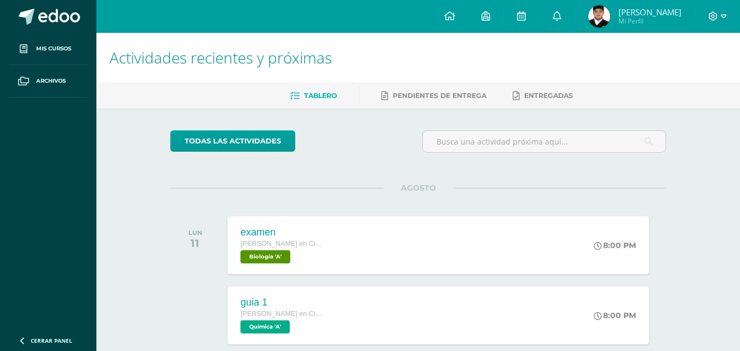
scroll to position [266, 0]
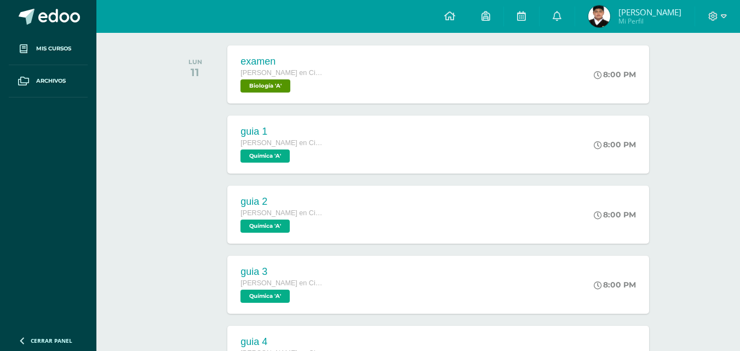
scroll to position [102, 0]
